Goal: Information Seeking & Learning: Get advice/opinions

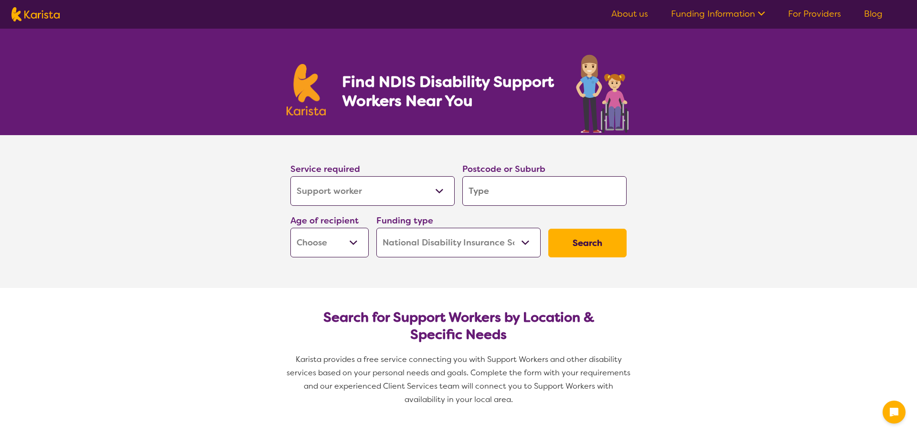
select select "Support worker"
select select "NDIS"
select select "Support worker"
select select "NDIS"
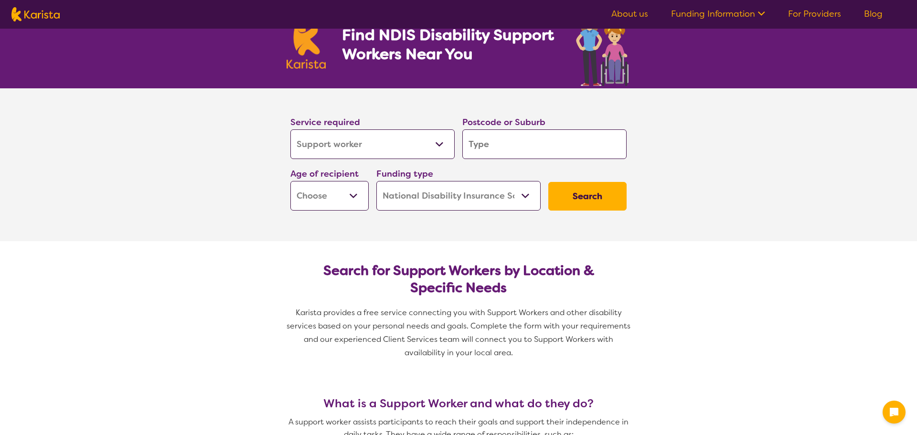
scroll to position [48, 0]
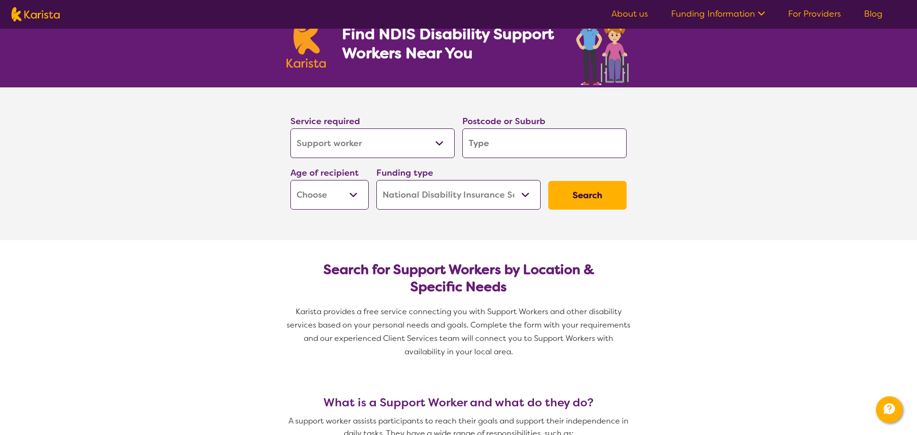
click at [491, 148] on input "search" at bounding box center [544, 143] width 164 height 30
type input "c"
type input "ca"
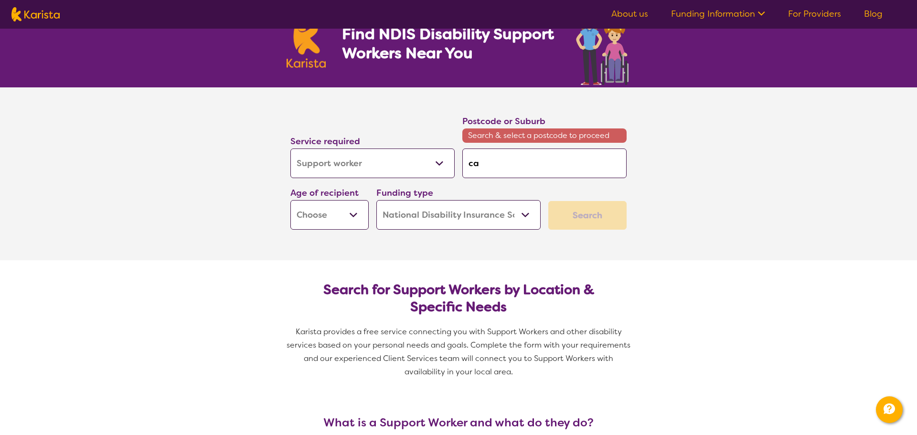
type input "car"
type input "caro"
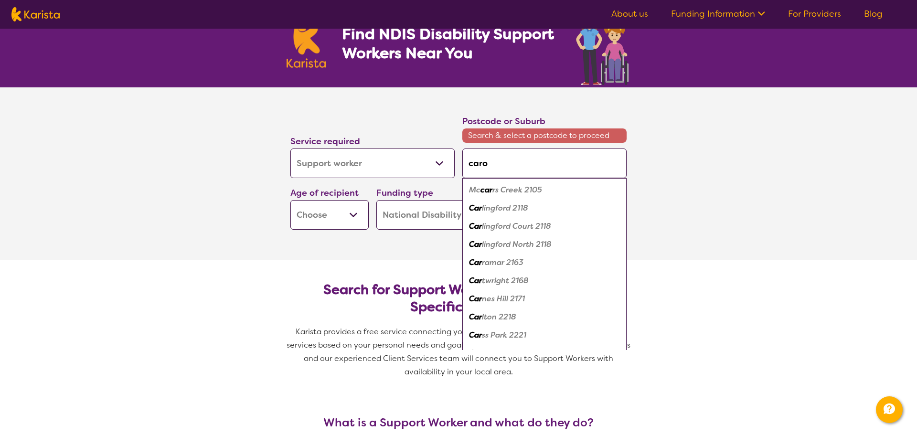
type input "carol"
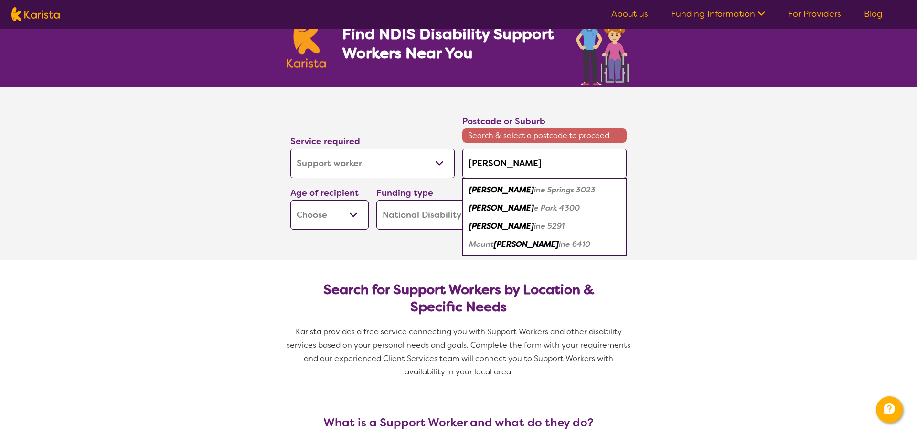
click at [534, 190] on em "ine Springs 3023" at bounding box center [565, 190] width 62 height 10
type input "3023"
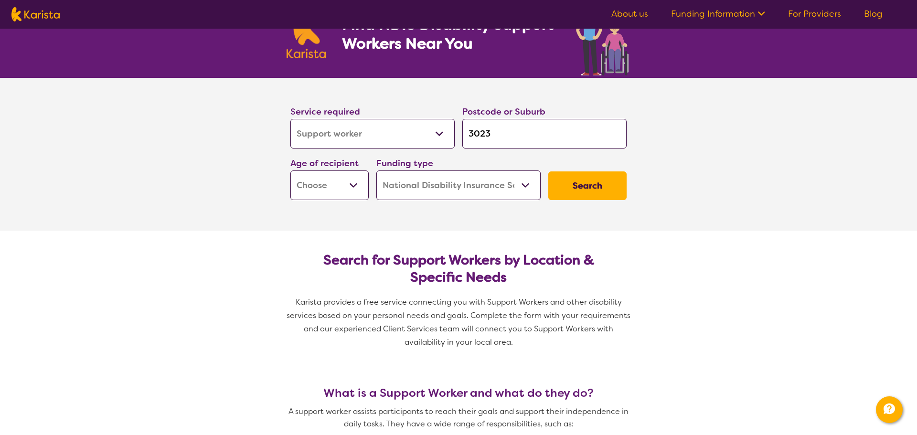
scroll to position [60, 0]
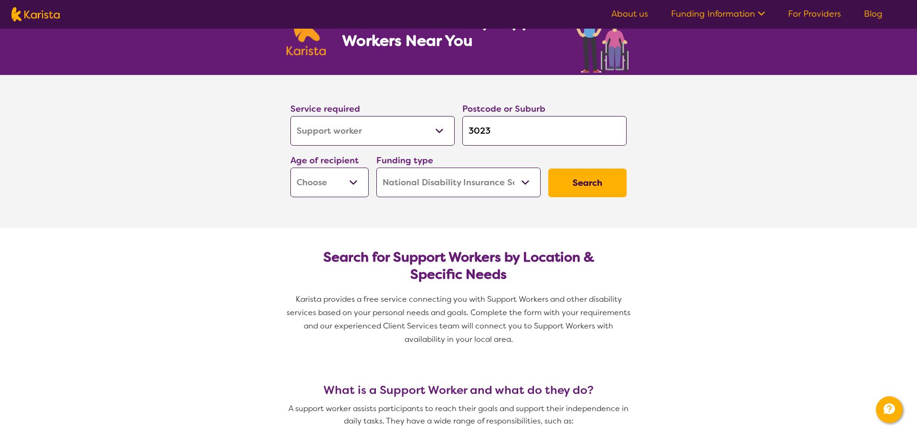
click at [343, 185] on select "Early Childhood - 0 to 9 Child - 10 to 11 Adolescent - 12 to 17 Adult - 18 to 6…" at bounding box center [329, 183] width 78 height 30
select select "AD"
click at [290, 168] on select "Early Childhood - 0 to 9 Child - 10 to 11 Adolescent - 12 to 17 Adult - 18 to 6…" at bounding box center [329, 183] width 78 height 30
select select "AD"
click at [578, 178] on button "Search" at bounding box center [587, 183] width 78 height 29
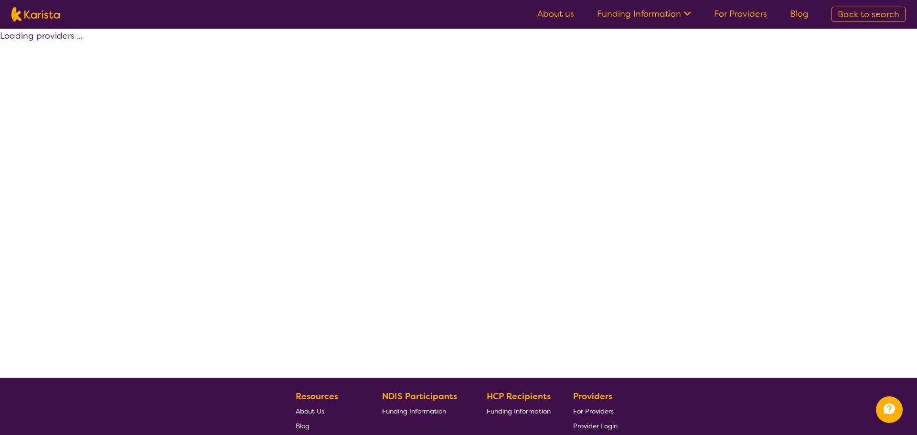
select select "by_score"
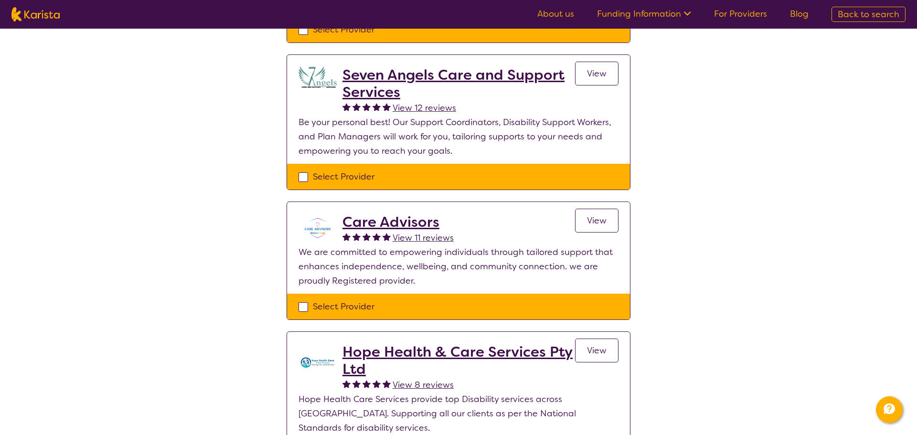
scroll to position [353, 0]
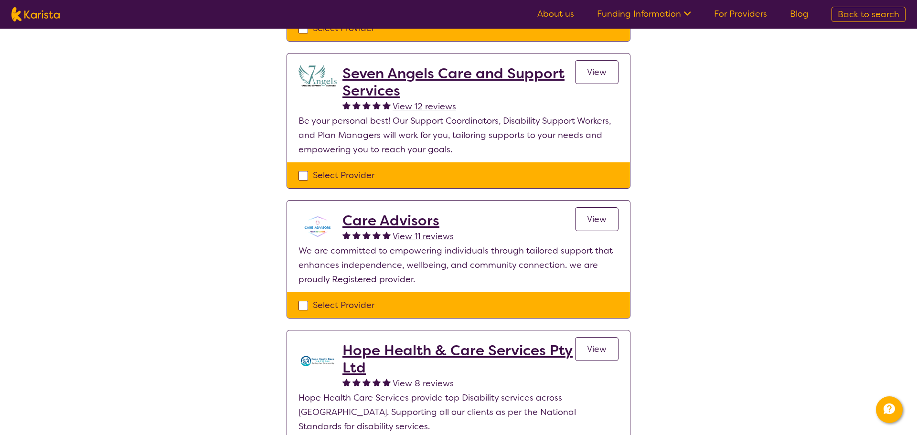
click at [386, 68] on h2 "Seven Angels Care and Support Services" at bounding box center [458, 82] width 233 height 34
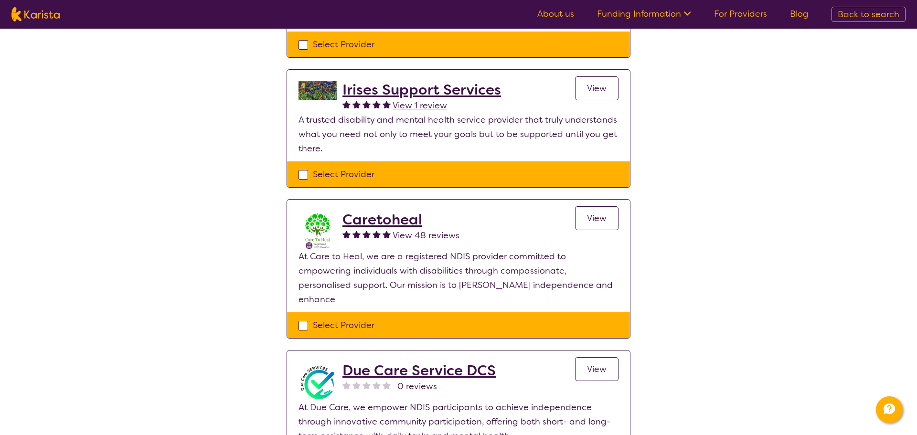
scroll to position [1309, 0]
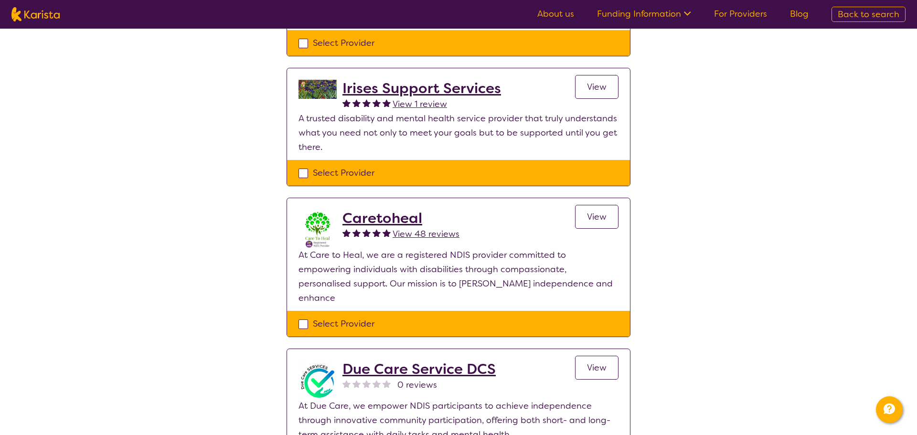
click at [367, 210] on h2 "Caretoheal" at bounding box center [400, 218] width 117 height 17
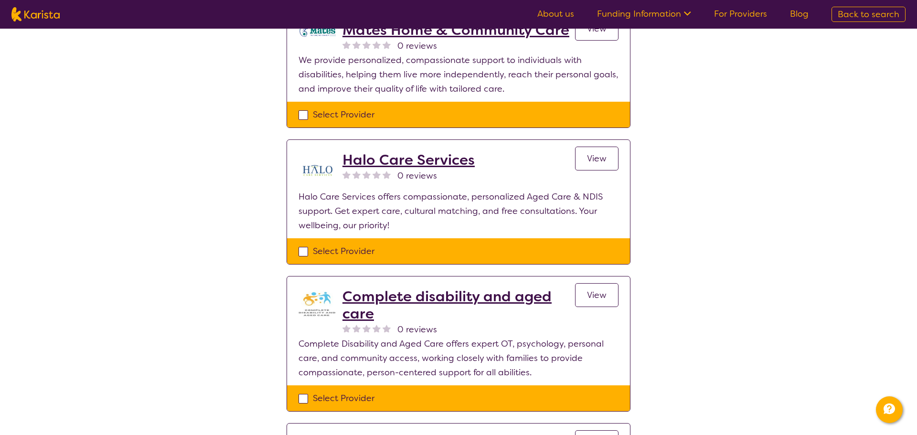
scroll to position [1891, 0]
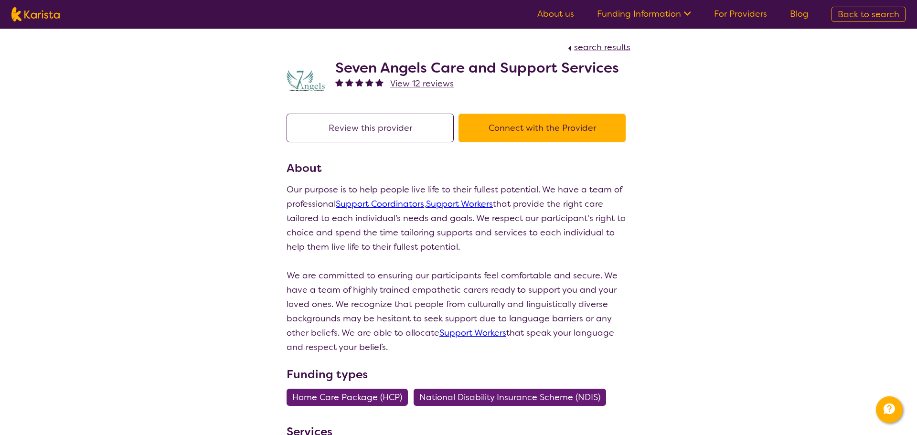
click at [419, 92] on div "Seven Angels Care and Support Services View 12 reviews" at bounding box center [477, 80] width 284 height 43
click at [422, 85] on span "View 12 reviews" at bounding box center [422, 83] width 64 height 11
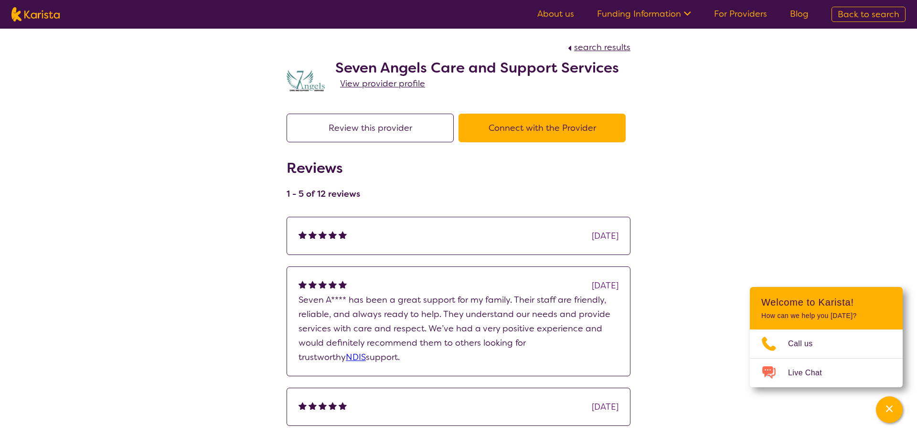
click at [399, 83] on span "View provider profile" at bounding box center [382, 83] width 85 height 11
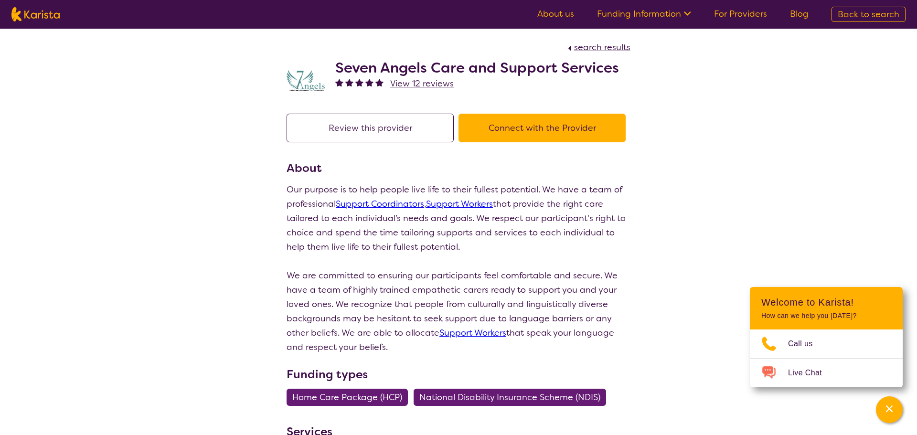
click at [400, 131] on button "Review this provider" at bounding box center [370, 128] width 167 height 29
click at [457, 204] on link "Support Workers" at bounding box center [459, 203] width 67 height 11
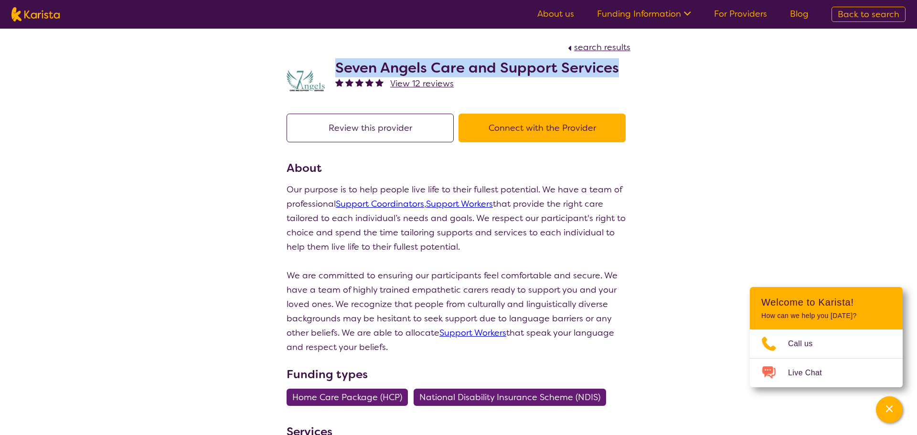
drag, startPoint x: 618, startPoint y: 66, endPoint x: 337, endPoint y: 59, distance: 280.9
click at [337, 59] on div "Seven Angels Care and Support Services View 12 reviews" at bounding box center [459, 78] width 344 height 48
copy h2 "Seven Angels Care and Support Services"
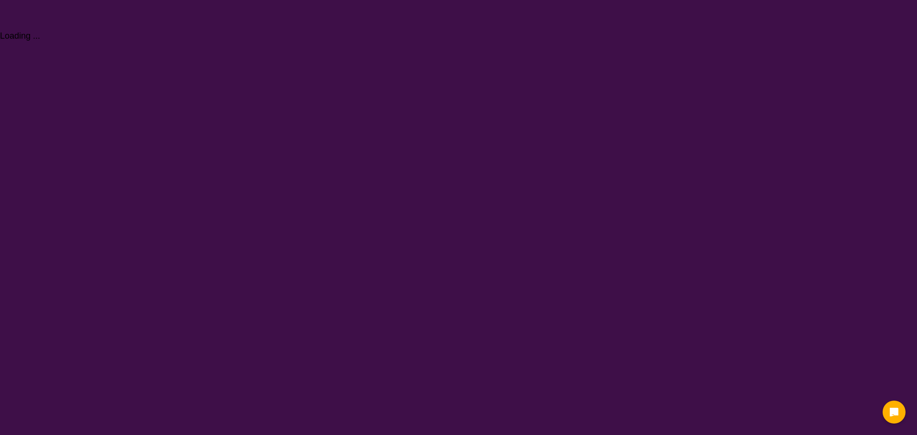
select select "Support worker"
select select "AD"
select select "NDIS"
select select "Support worker"
select select "AD"
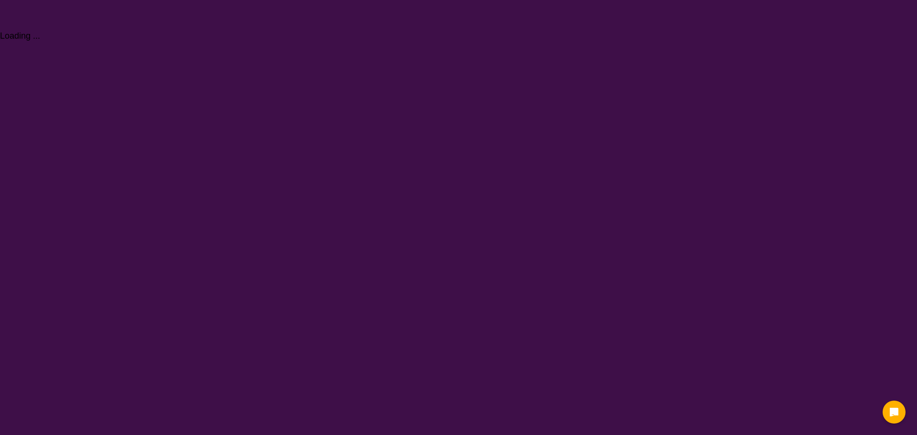
select select "NDIS"
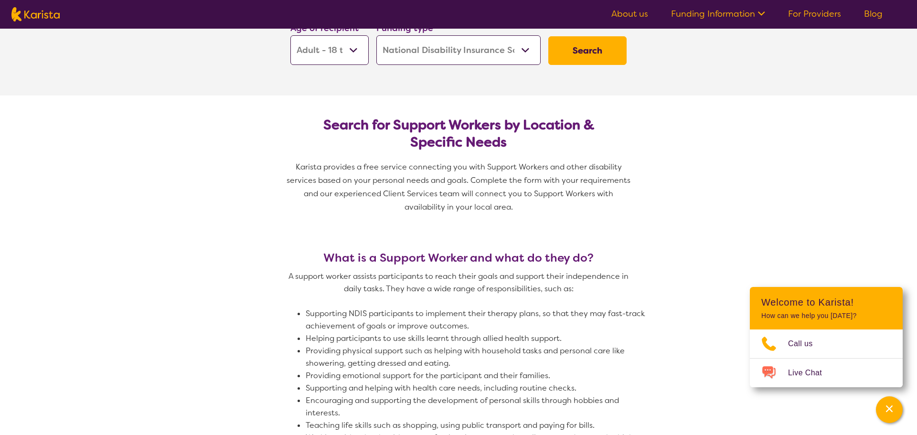
scroll to position [192, 0]
